Goal: Task Accomplishment & Management: Use online tool/utility

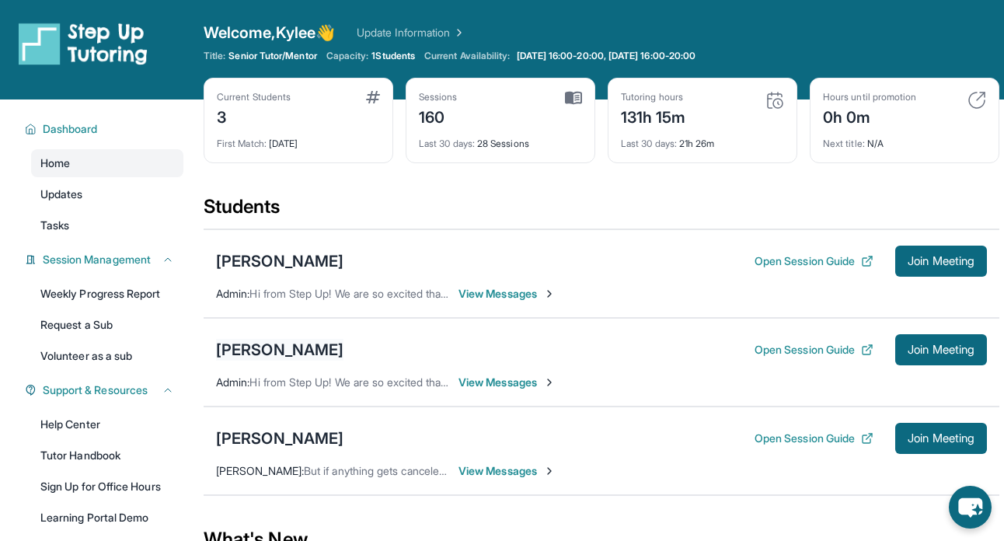
click at [343, 350] on div "[PERSON_NAME]" at bounding box center [279, 350] width 127 height 22
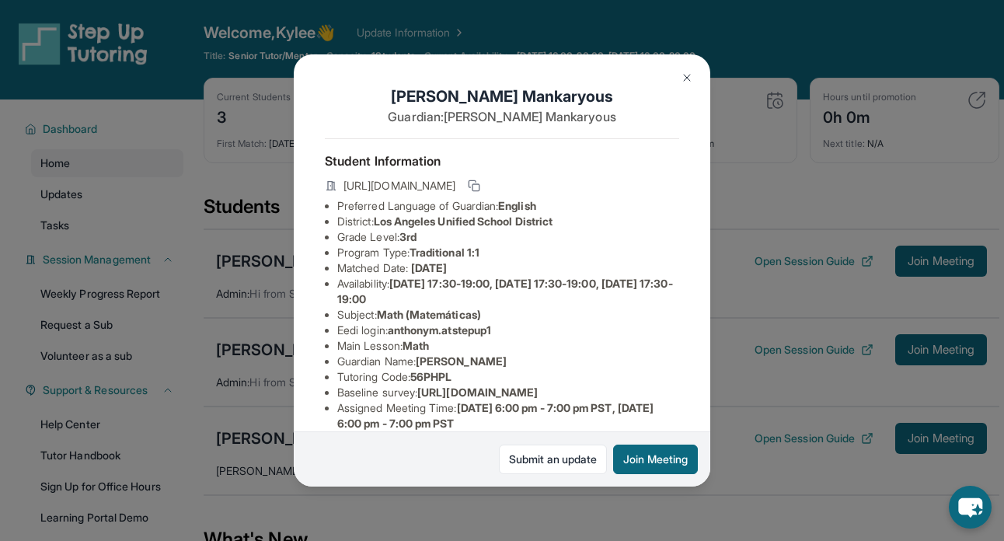
click at [416, 326] on span "anthonym.atstepup1" at bounding box center [439, 329] width 103 height 13
click at [506, 328] on li "Eedi login : anthonym.atstepup1" at bounding box center [508, 330] width 342 height 16
drag, startPoint x: 501, startPoint y: 328, endPoint x: 396, endPoint y: 333, distance: 105.0
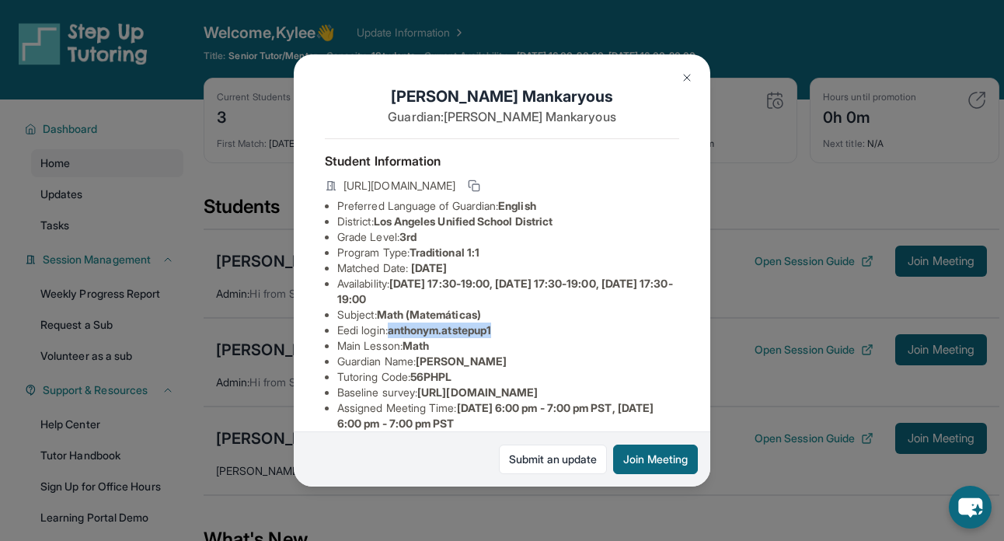
click at [396, 333] on span "anthonym.atstepup1" at bounding box center [439, 329] width 103 height 13
copy span "anthonym.atstepup1"
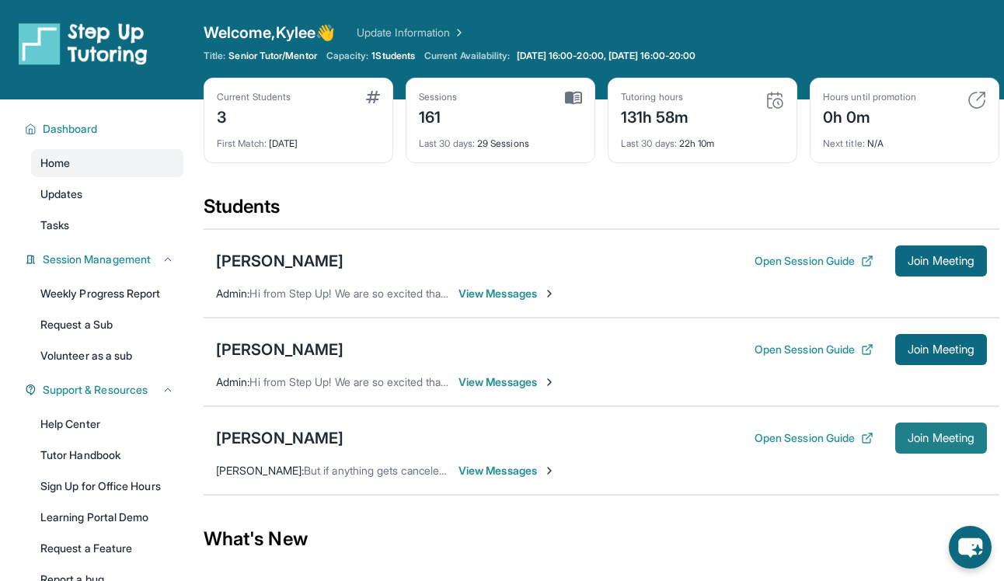
click at [923, 447] on button "Join Meeting" at bounding box center [941, 438] width 92 height 31
click at [935, 441] on span "Join Meeting" at bounding box center [940, 438] width 67 height 9
click at [934, 437] on span "Join Meeting" at bounding box center [940, 438] width 67 height 9
